Goal: Task Accomplishment & Management: Use online tool/utility

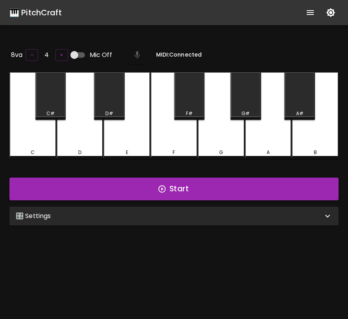
click at [219, 217] on div "🎛️ Settings" at bounding box center [169, 215] width 307 height 9
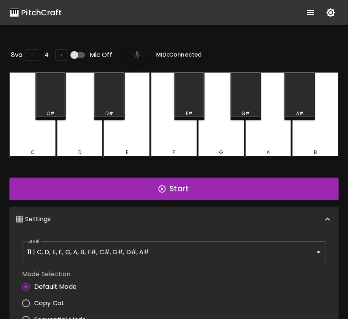
scroll to position [3, 0]
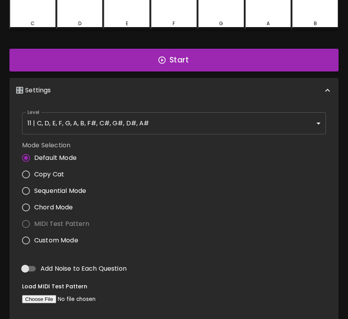
click at [62, 238] on span "Custom Mode" at bounding box center [56, 240] width 44 height 9
click at [34, 238] on input "Custom Mode" at bounding box center [26, 240] width 17 height 17
radio input "true"
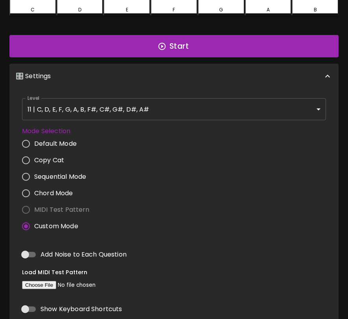
scroll to position [135, 0]
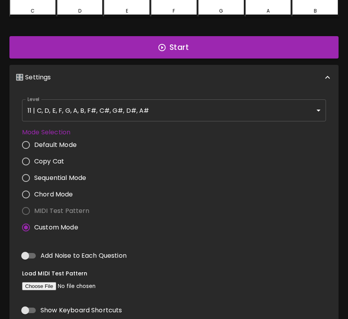
click at [64, 130] on label "Mode Selection" at bounding box center [59, 132] width 74 height 9
click at [63, 131] on label "Mode Selection" at bounding box center [59, 132] width 74 height 9
click at [27, 190] on input "Chord Mode" at bounding box center [26, 194] width 17 height 17
radio input "true"
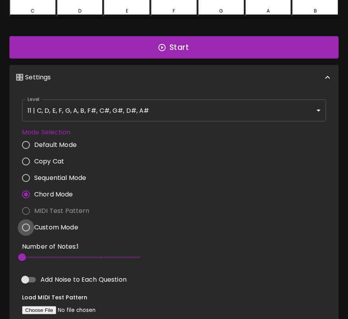
click at [27, 225] on input "Custom Mode" at bounding box center [26, 227] width 17 height 17
radio input "true"
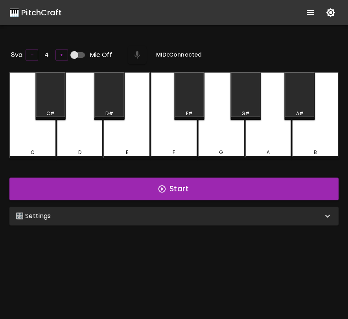
scroll to position [79, 0]
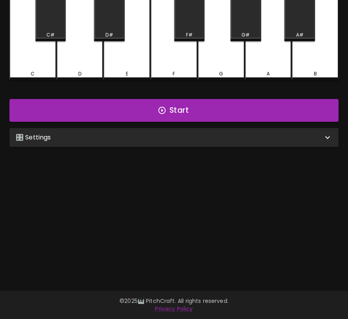
click at [161, 139] on div "🎛️ Settings" at bounding box center [169, 137] width 307 height 9
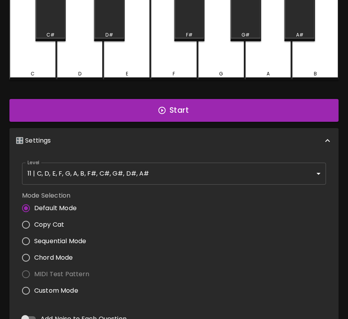
scroll to position [3, 0]
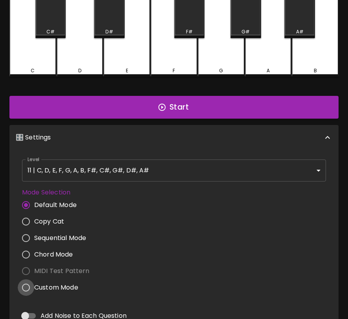
click at [24, 285] on input "Custom Mode" at bounding box center [26, 287] width 17 height 17
radio input "true"
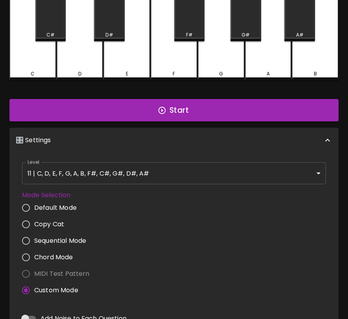
scroll to position [75, 0]
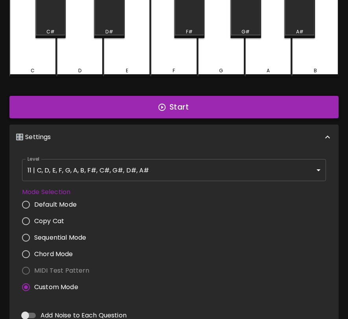
click at [175, 102] on button "Start" at bounding box center [173, 107] width 329 height 23
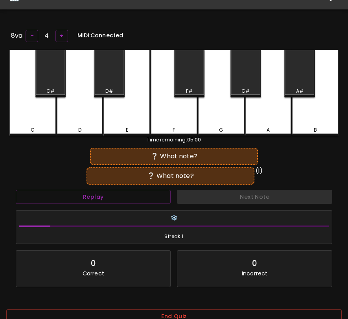
scroll to position [15, 0]
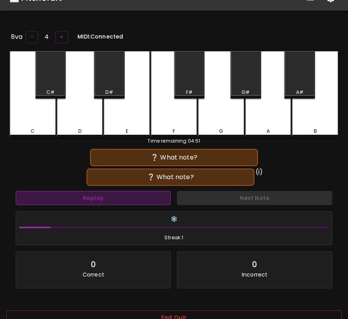
click at [141, 198] on button "Replay" at bounding box center [93, 198] width 155 height 15
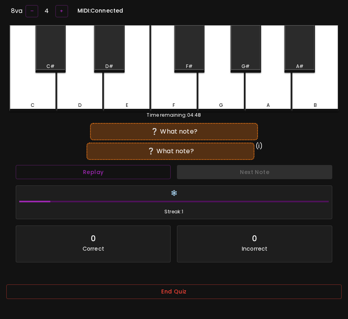
scroll to position [79, 0]
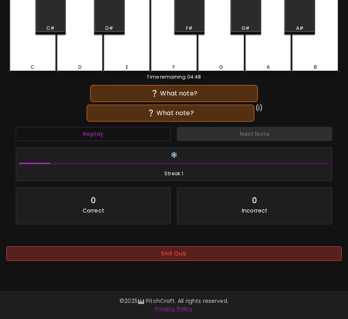
click at [203, 253] on button "End Quiz" at bounding box center [173, 253] width 335 height 15
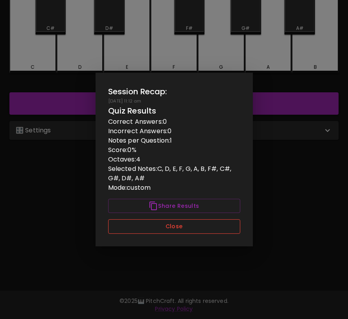
click at [207, 227] on button "Close" at bounding box center [174, 226] width 132 height 15
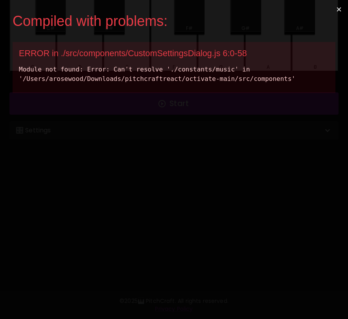
scroll to position [0, 0]
click at [271, 152] on div "Compiled with problems: × ERROR in ./src/components/CustomSettingsDialog.js 6:0…" at bounding box center [174, 159] width 348 height 319
click at [336, 6] on button "×" at bounding box center [339, 9] width 18 height 19
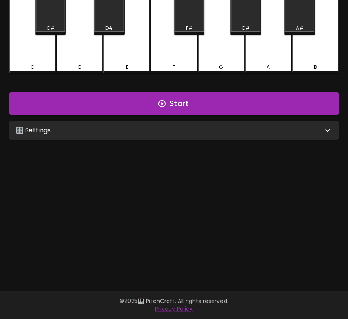
click at [121, 137] on div "🎛️ Settings" at bounding box center [173, 130] width 329 height 19
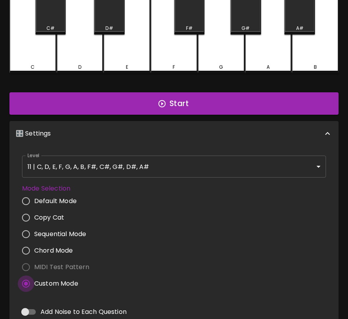
click at [23, 283] on input "Custom Mode" at bounding box center [26, 283] width 17 height 17
click at [23, 247] on input "Chord Mode" at bounding box center [26, 250] width 17 height 17
radio input "true"
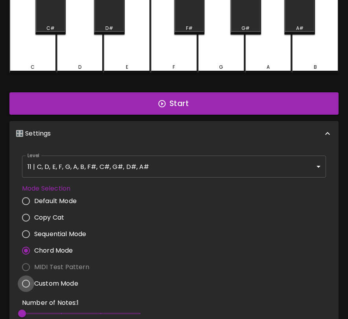
click at [28, 287] on input "Custom Mode" at bounding box center [26, 283] width 17 height 17
radio input "true"
